Goal: Task Accomplishment & Management: Use online tool/utility

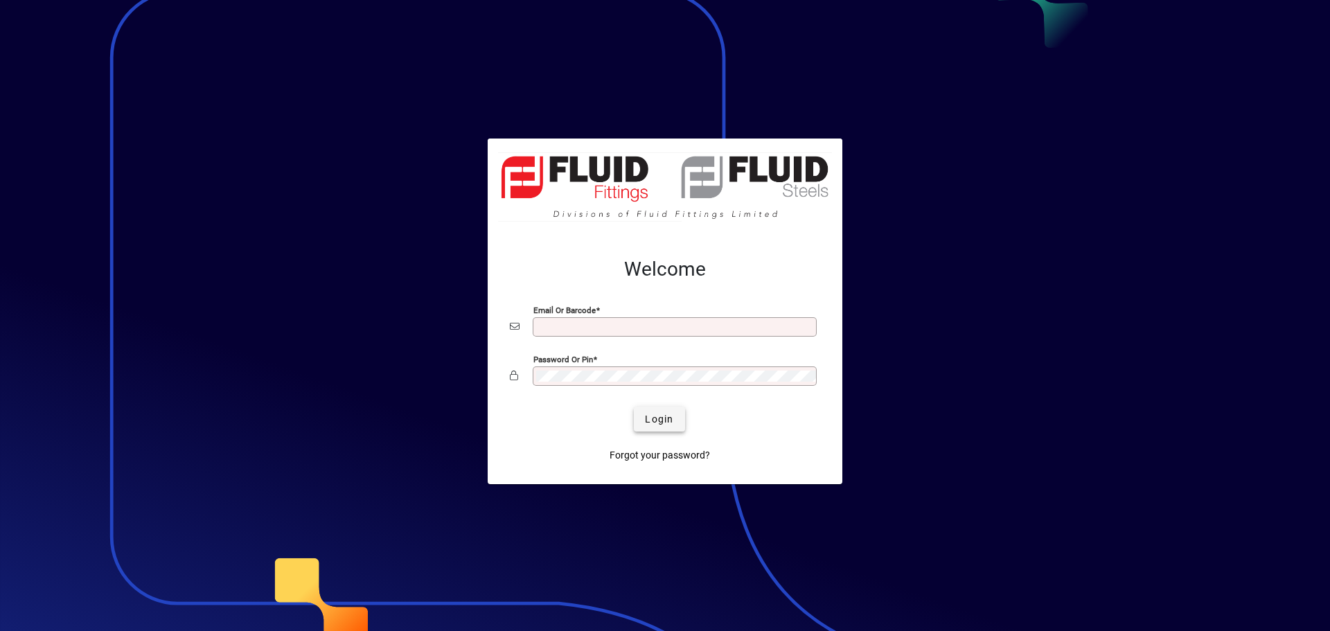
type input "**********"
click at [657, 416] on span "Login" at bounding box center [659, 419] width 28 height 15
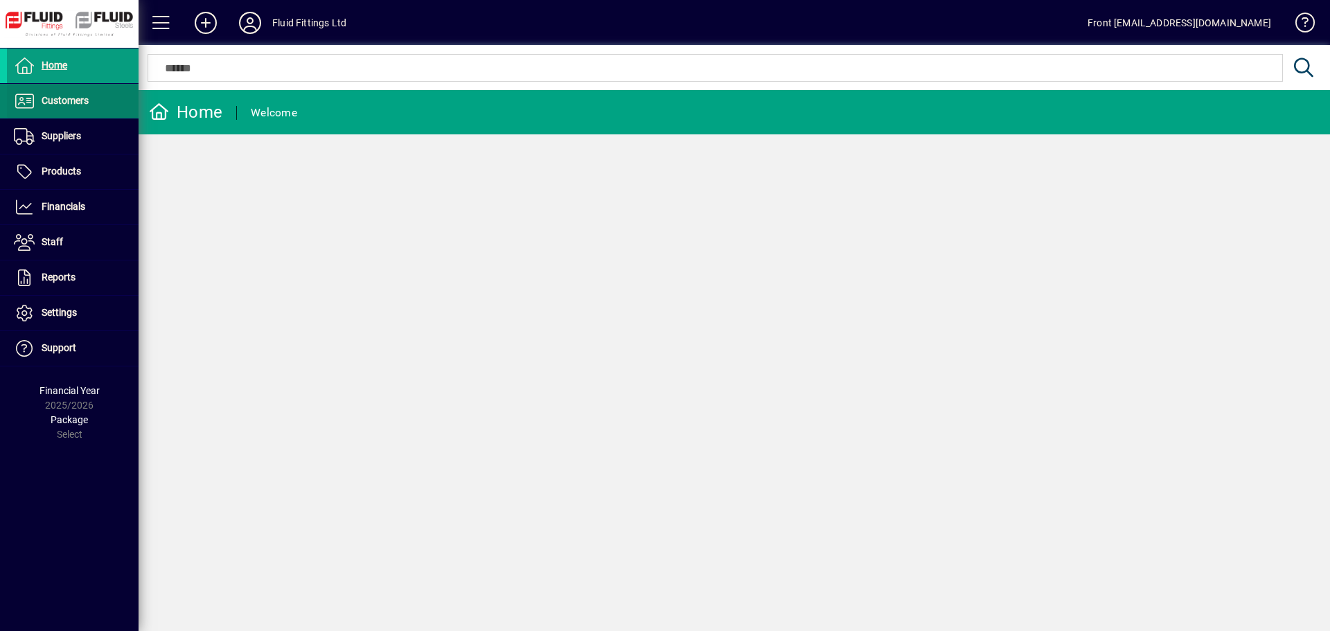
click at [100, 105] on span at bounding box center [73, 100] width 132 height 33
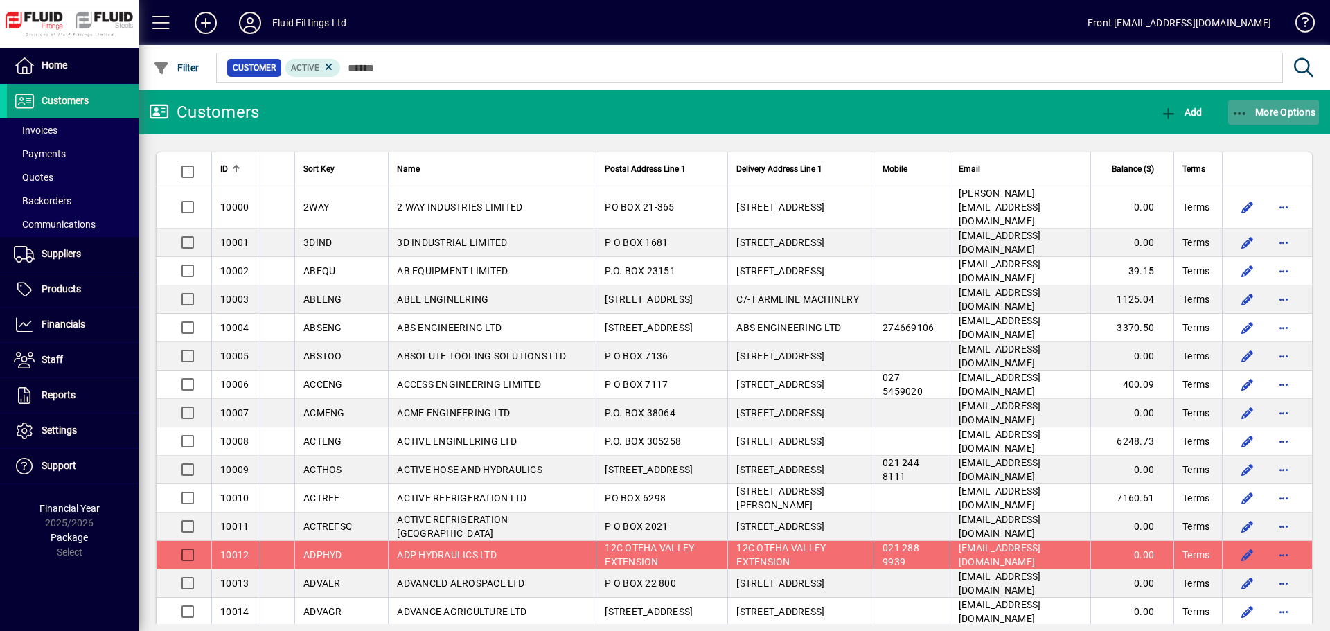
click at [1268, 112] on span "More Options" at bounding box center [1273, 112] width 84 height 11
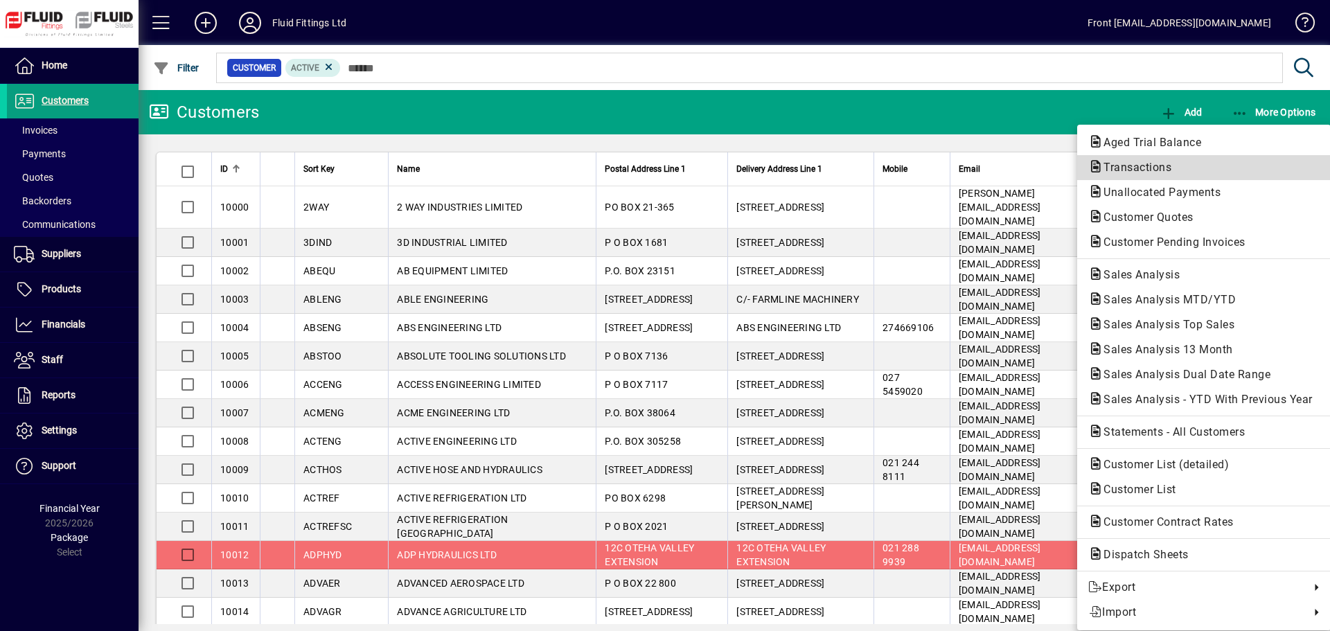
click at [1112, 169] on span "Transactions" at bounding box center [1133, 167] width 90 height 13
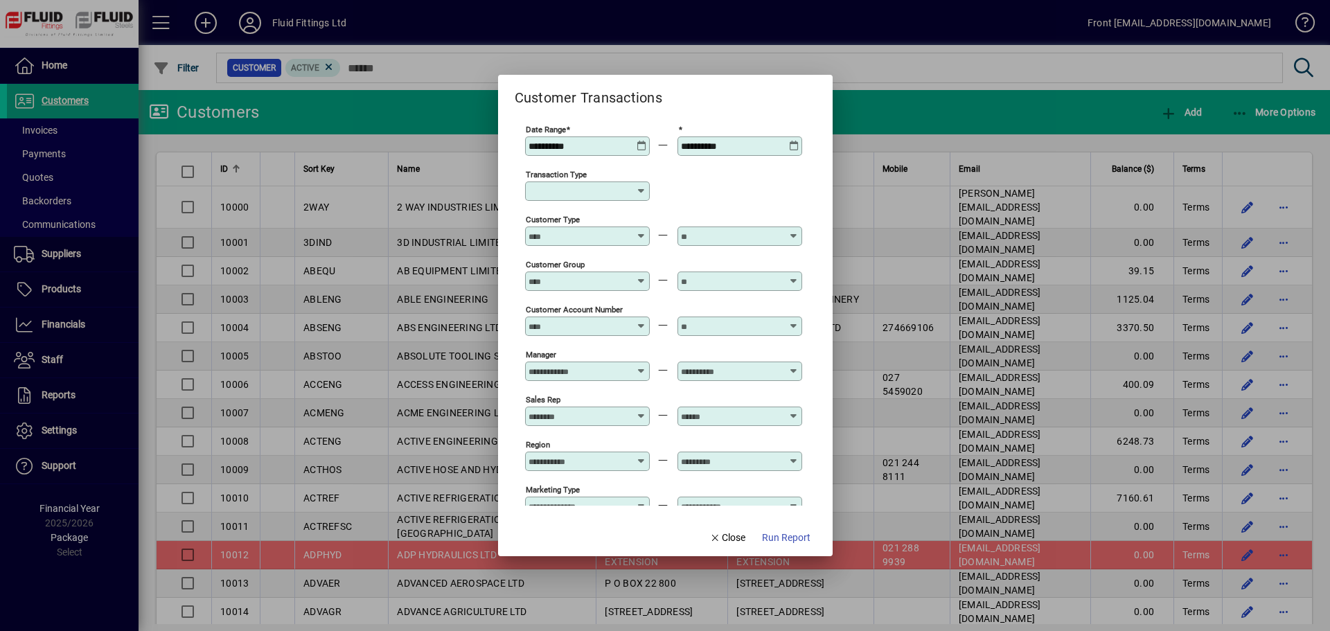
click at [641, 194] on icon at bounding box center [641, 191] width 11 height 11
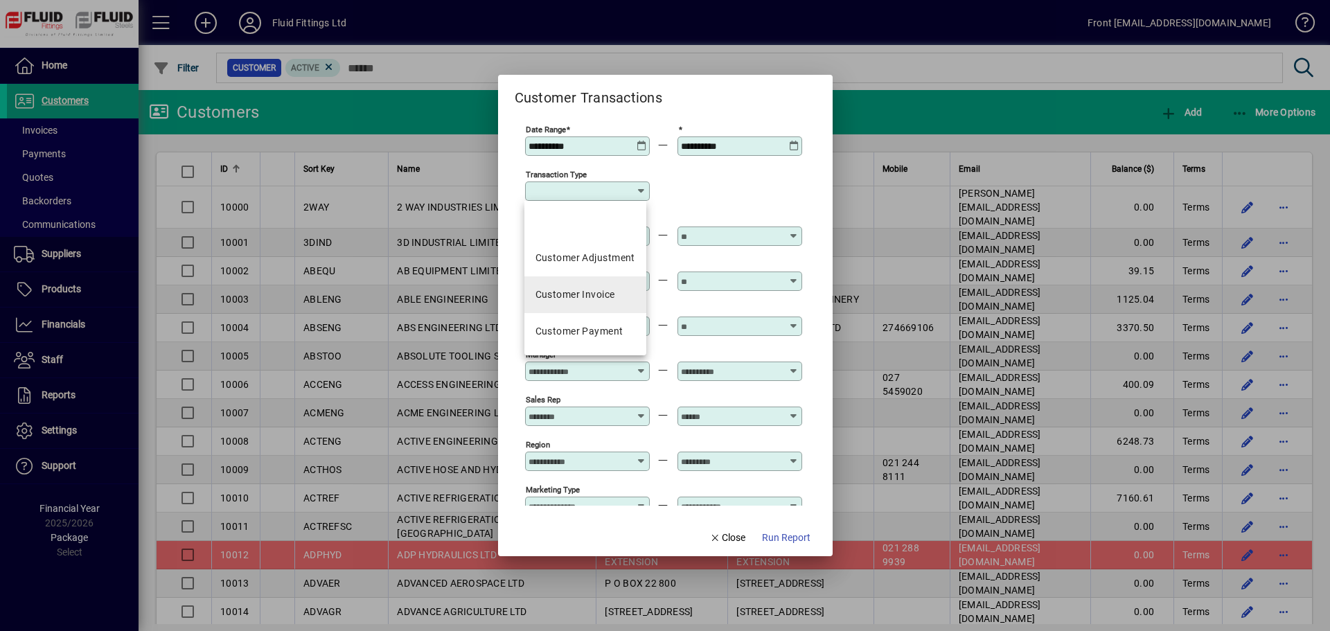
click at [603, 294] on div "Customer Invoice" at bounding box center [575, 294] width 80 height 15
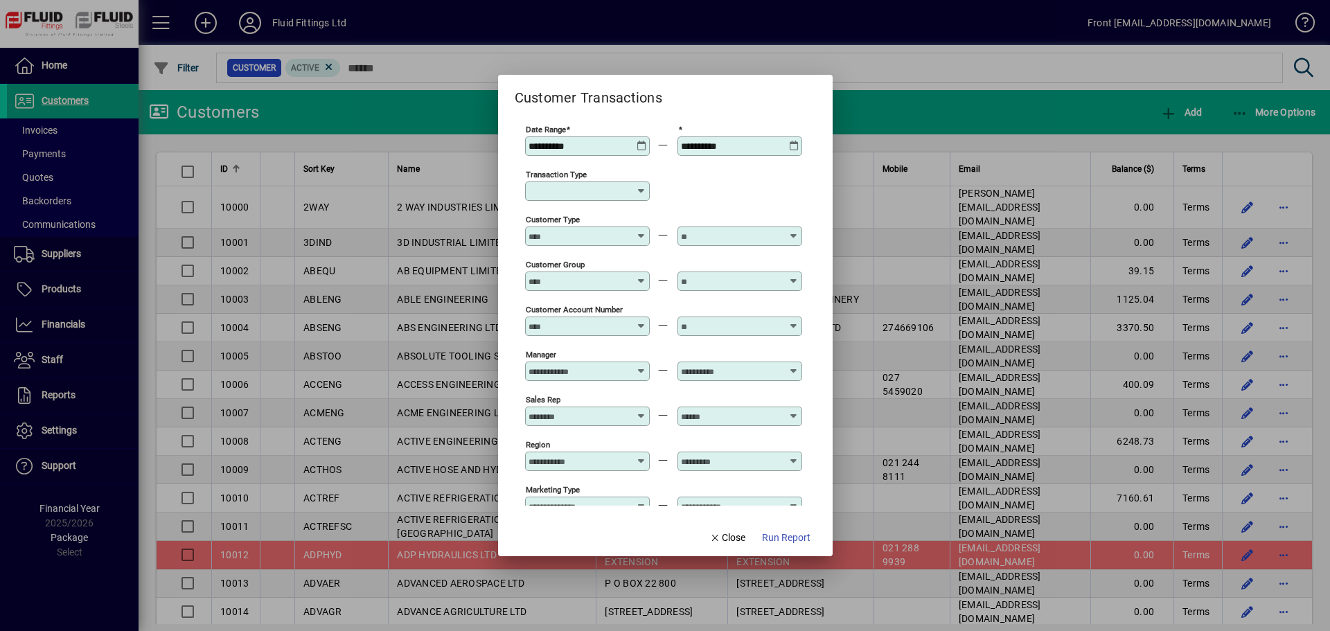
type input "**********"
click at [782, 537] on span "Run Report" at bounding box center [786, 538] width 48 height 15
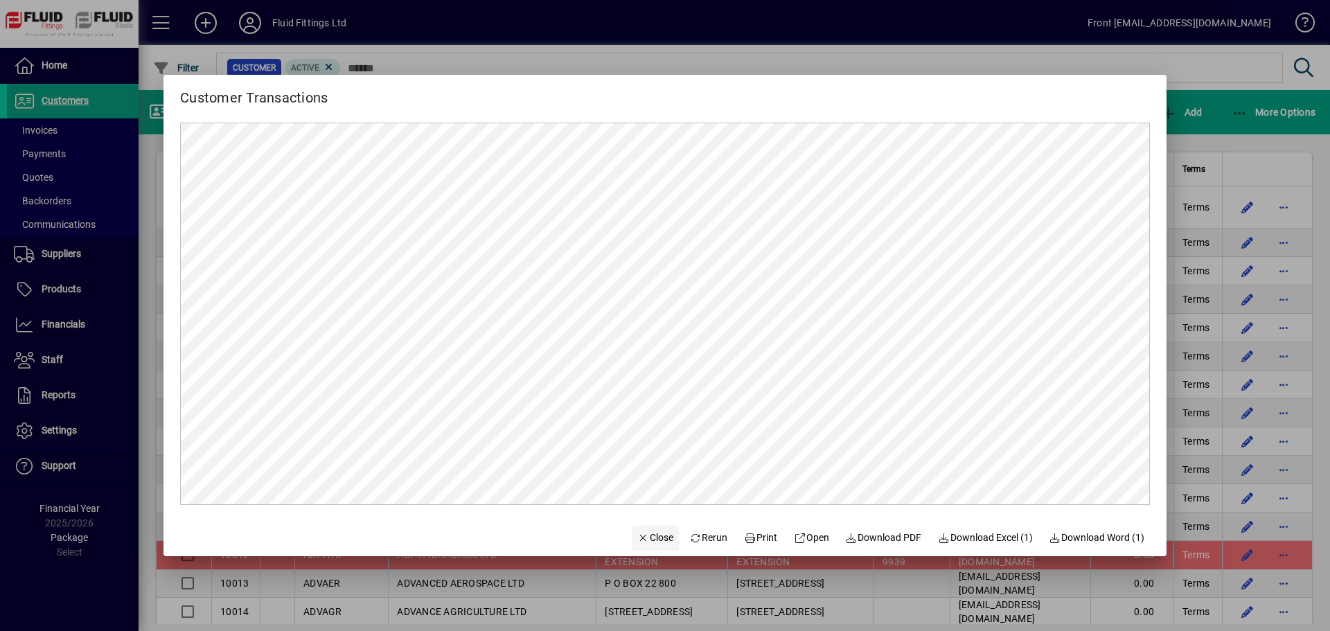
click at [646, 542] on span "Close" at bounding box center [655, 538] width 36 height 15
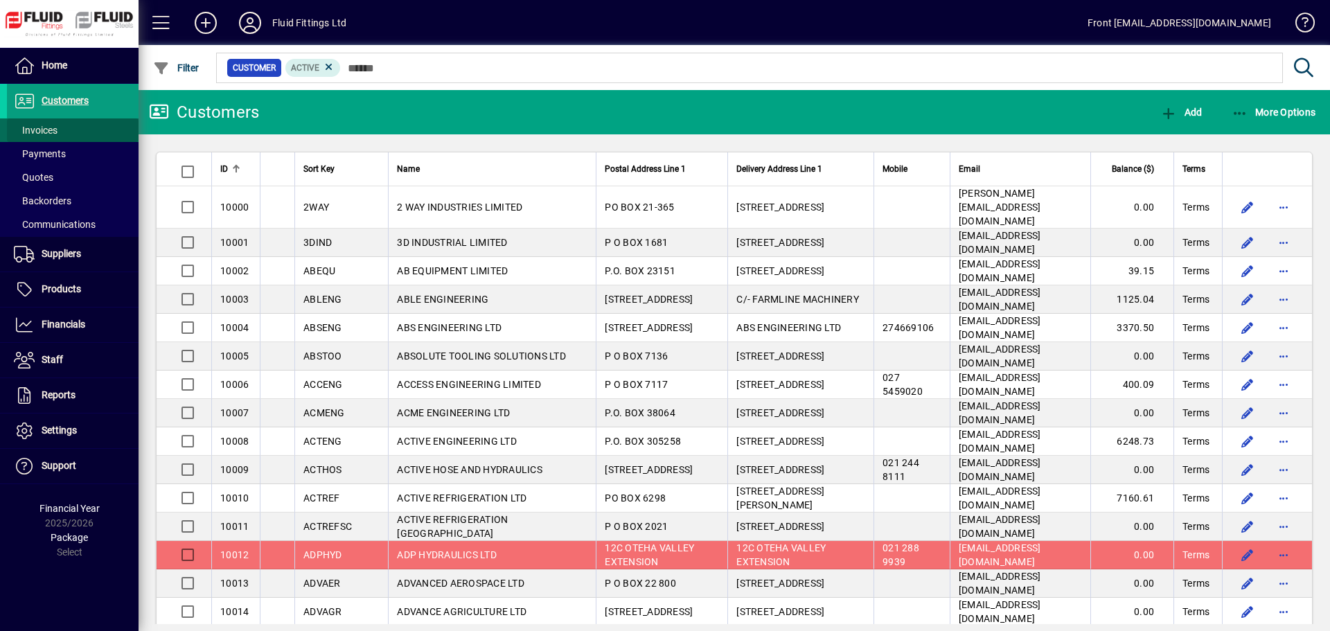
click at [72, 127] on span at bounding box center [73, 130] width 132 height 33
